Goal: Entertainment & Leisure: Consume media (video, audio)

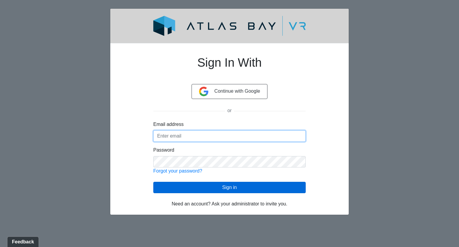
type input "[PERSON_NAME][EMAIL_ADDRESS][PERSON_NAME][DOMAIN_NAME]"
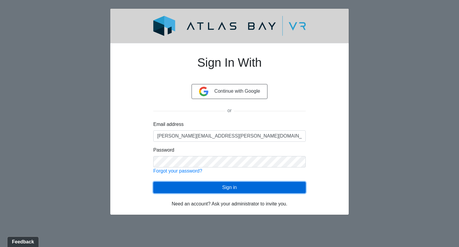
click at [224, 190] on button "Sign in" at bounding box center [229, 187] width 153 height 11
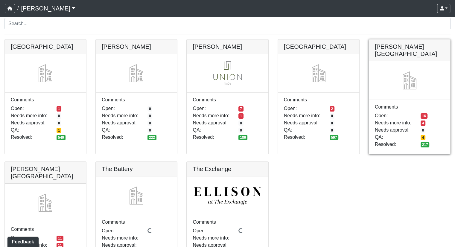
scroll to position [60, 0]
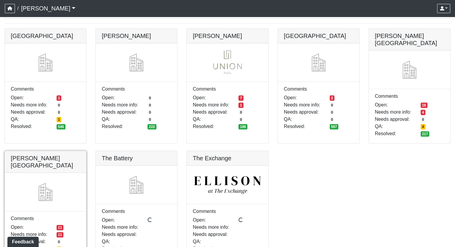
click at [45, 151] on link at bounding box center [45, 151] width 81 height 0
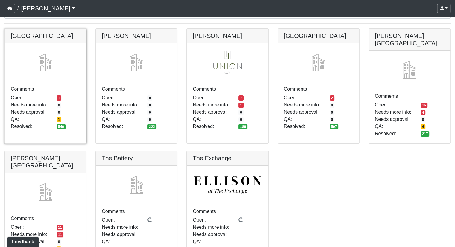
click at [38, 29] on link at bounding box center [45, 29] width 81 height 0
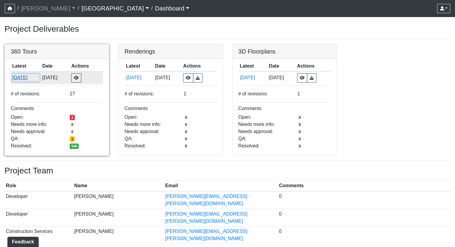
click at [21, 78] on button "9/17/2025" at bounding box center [25, 78] width 27 height 8
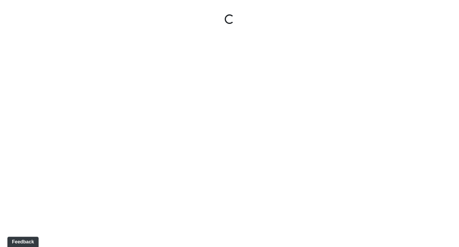
select select "nREVgdD8usBCEeVTsbMRRe"
